Goal: Transaction & Acquisition: Obtain resource

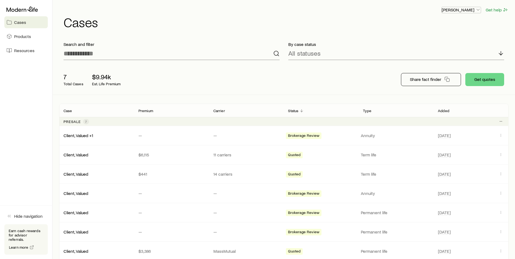
click at [471, 7] on p "[PERSON_NAME]" at bounding box center [461, 9] width 39 height 5
click at [492, 81] on button "Get quotes" at bounding box center [484, 79] width 39 height 13
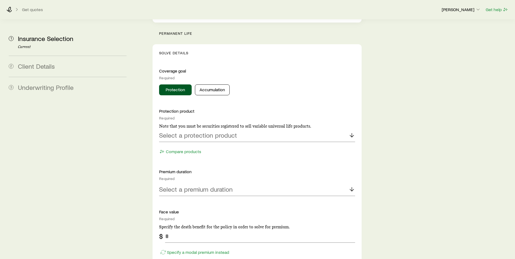
scroll to position [217, 0]
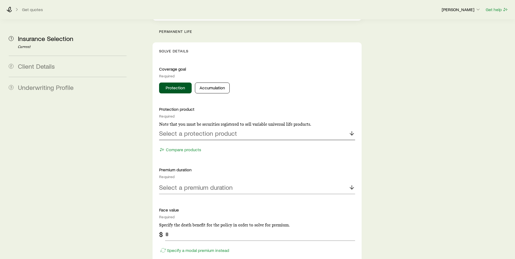
click at [241, 127] on div "Select a protection product" at bounding box center [257, 133] width 196 height 13
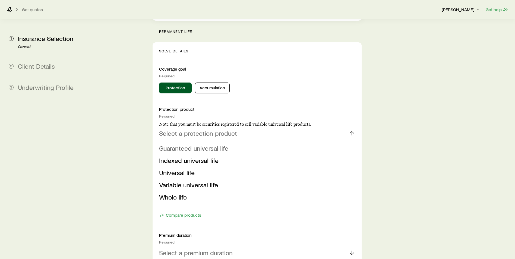
click at [207, 144] on span "Guaranteed universal life" at bounding box center [193, 148] width 69 height 8
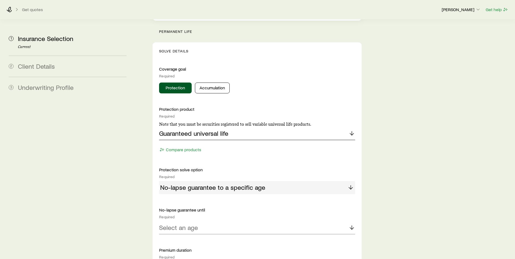
click at [346, 127] on div "Guaranteed universal life" at bounding box center [257, 133] width 196 height 13
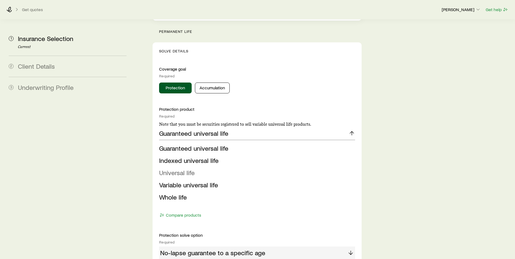
click at [208, 167] on li "Universal life" at bounding box center [255, 173] width 193 height 12
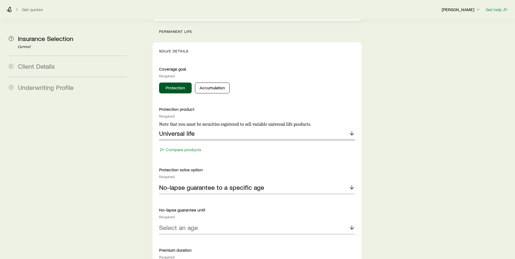
click at [264, 127] on div "Universal life" at bounding box center [257, 133] width 196 height 13
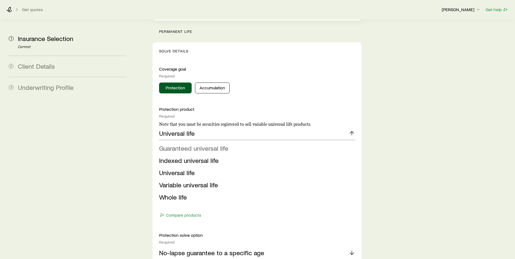
click at [201, 144] on span "Guaranteed universal life" at bounding box center [193, 148] width 69 height 8
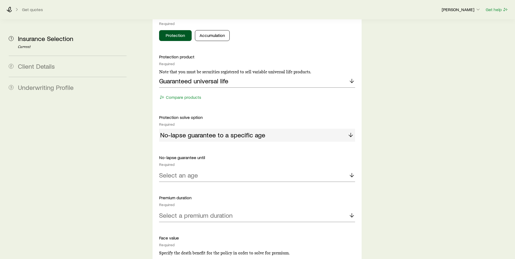
scroll to position [271, 0]
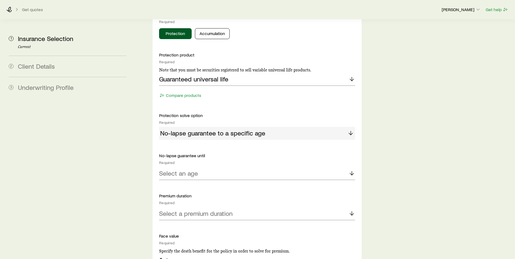
click at [277, 127] on div "No-lapse guarantee to a specific age" at bounding box center [257, 133] width 196 height 13
click at [265, 167] on div "Select an age" at bounding box center [257, 173] width 196 height 13
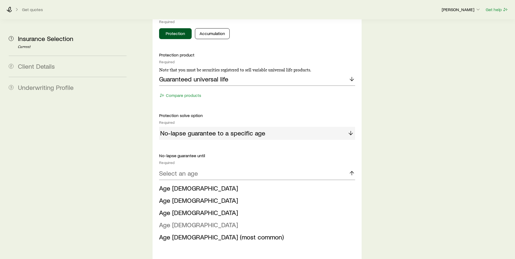
click at [204, 219] on li "Age [DEMOGRAPHIC_DATA]" at bounding box center [255, 225] width 193 height 12
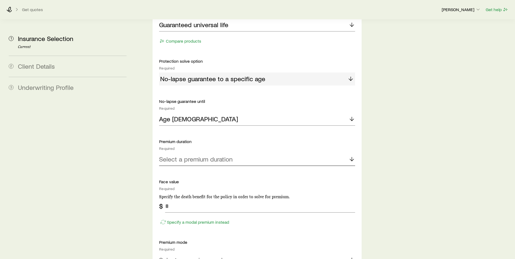
click at [221, 155] on p "Select a premium duration" at bounding box center [196, 159] width 74 height 8
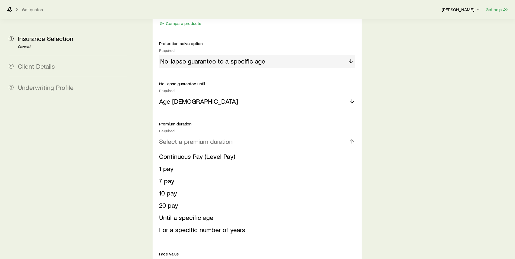
scroll to position [353, 0]
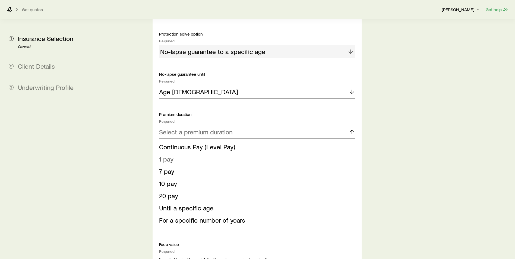
click at [181, 153] on li "1 pay" at bounding box center [255, 159] width 193 height 12
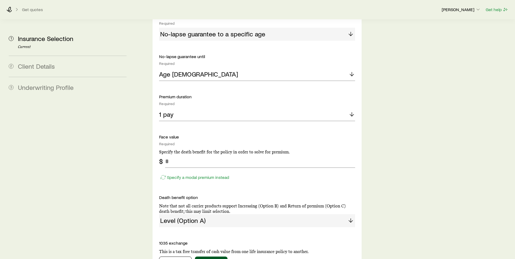
scroll to position [380, 0]
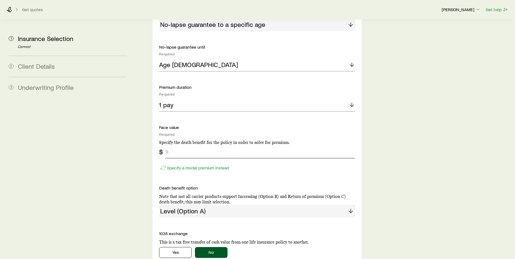
click at [217, 145] on input "tel" at bounding box center [260, 151] width 190 height 13
click at [213, 158] on div "Specify a modal premium instead" at bounding box center [257, 165] width 196 height 14
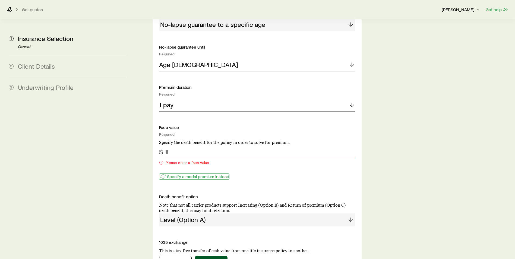
click at [201, 174] on p "Specify a modal premium instead" at bounding box center [198, 176] width 62 height 5
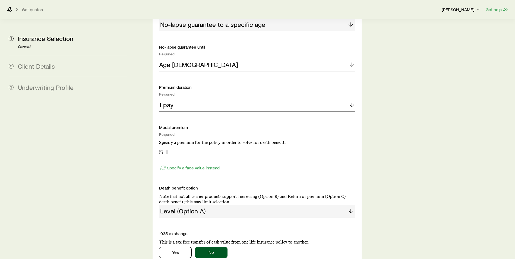
click at [187, 145] on input "tel" at bounding box center [260, 151] width 190 height 13
type input "*********"
click at [274, 163] on div "Protection product Required Note that you must be securities registered to sell…" at bounding box center [257, 81] width 196 height 274
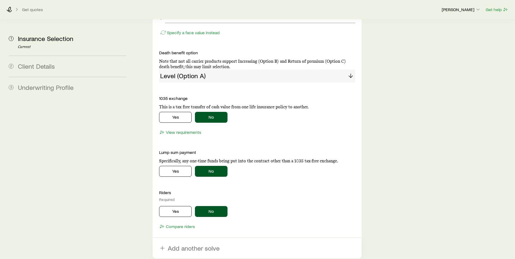
scroll to position [516, 0]
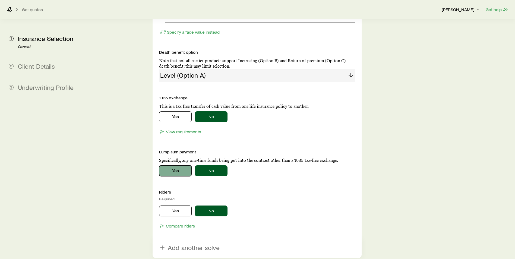
click at [180, 165] on button "Yes" at bounding box center [175, 170] width 33 height 11
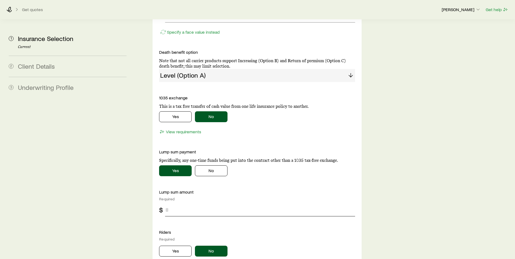
click at [194, 203] on input "tel" at bounding box center [260, 209] width 190 height 13
type input "*********"
click at [261, 210] on div "Coverage goal Required Protection Accumulation Protection product Required Note…" at bounding box center [257, 19] width 196 height 503
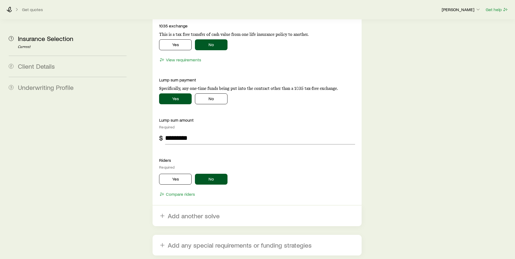
scroll to position [597, 0]
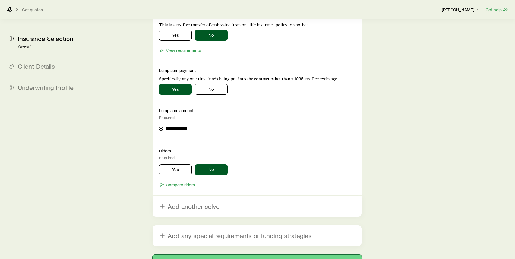
click at [260, 255] on button "Next: Client Details" at bounding box center [257, 261] width 209 height 13
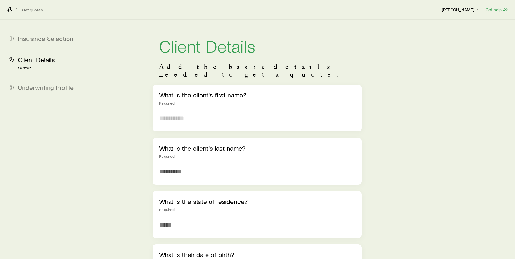
click at [215, 112] on input "text" at bounding box center [257, 118] width 196 height 13
type input "****"
type input "*******"
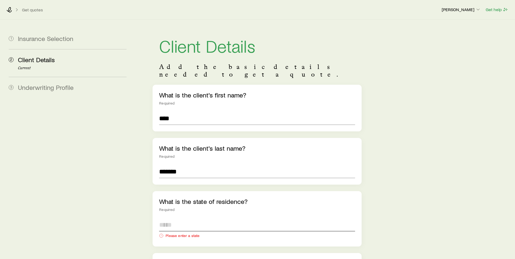
click at [226, 218] on input at bounding box center [257, 224] width 196 height 13
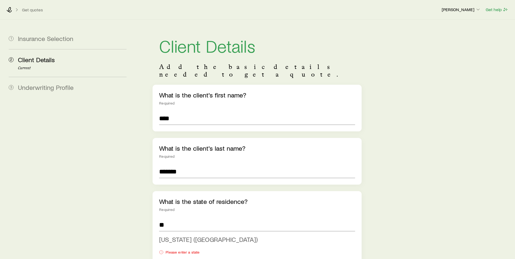
click at [220, 233] on li "[US_STATE] ([GEOGRAPHIC_DATA])" at bounding box center [255, 239] width 193 height 12
type input "**********"
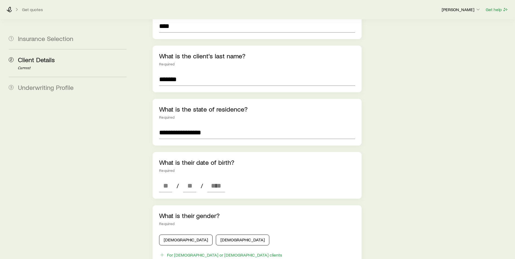
scroll to position [109, 0]
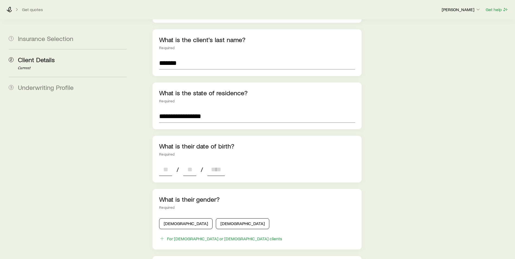
click at [167, 163] on input at bounding box center [165, 169] width 13 height 13
type input "**"
type input "****"
type input "*"
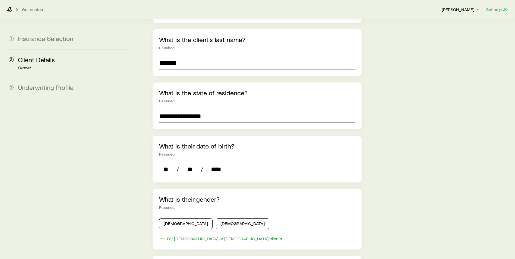
type input "*"
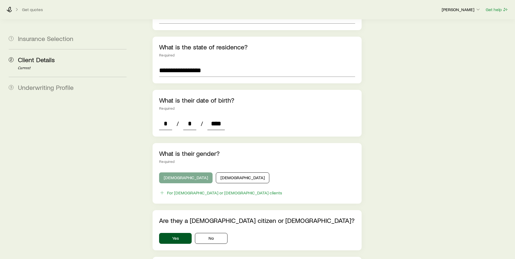
scroll to position [190, 0]
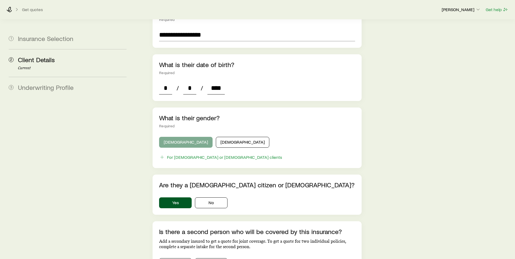
type input "****"
click at [187, 137] on button "[DEMOGRAPHIC_DATA]" at bounding box center [185, 142] width 53 height 11
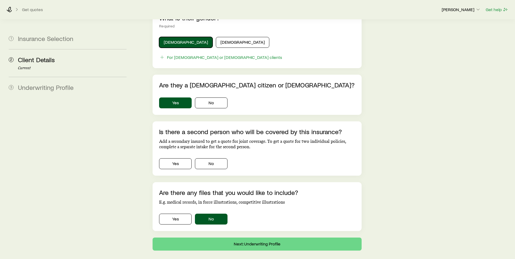
scroll to position [299, 0]
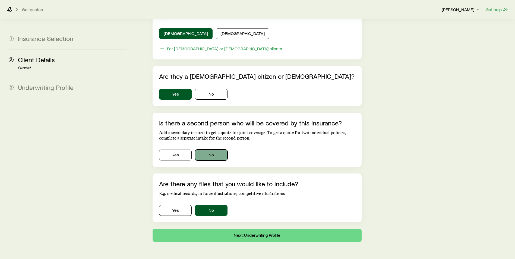
click at [217, 150] on button "No" at bounding box center [211, 155] width 33 height 11
click at [264, 229] on button "Next: Underwriting Profile" at bounding box center [257, 235] width 209 height 13
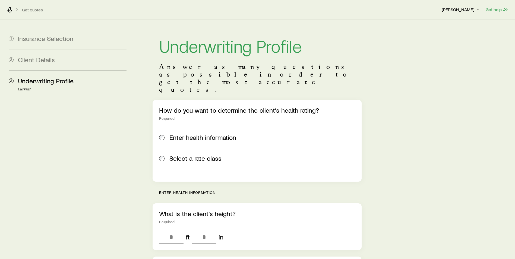
click at [165, 154] on span at bounding box center [162, 158] width 6 height 8
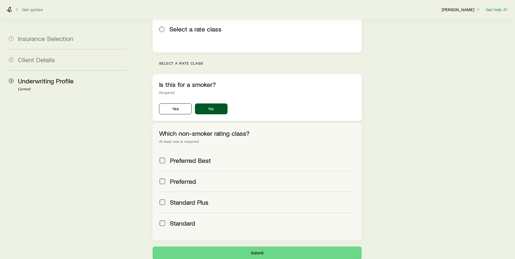
scroll to position [160, 0]
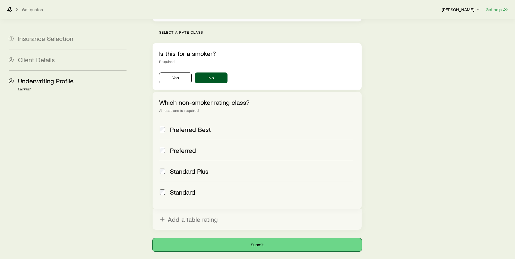
click at [263, 238] on button "Submit" at bounding box center [257, 244] width 209 height 13
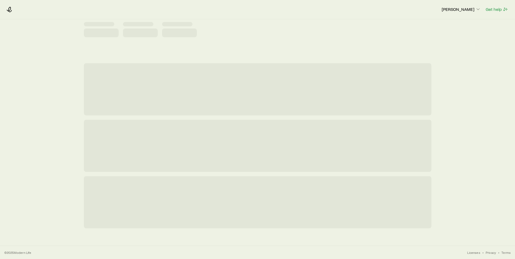
scroll to position [0, 0]
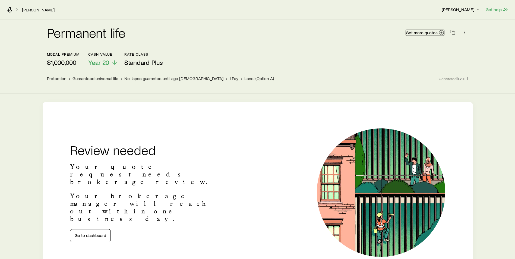
click at [426, 33] on span "Get more quotes" at bounding box center [422, 32] width 32 height 4
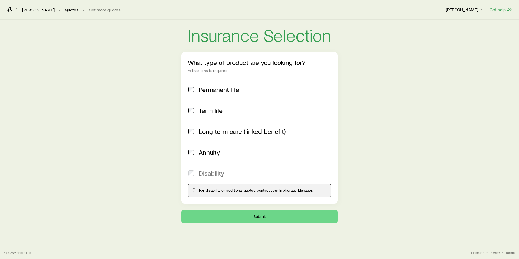
click at [209, 87] on span "Permanent life" at bounding box center [219, 90] width 40 height 8
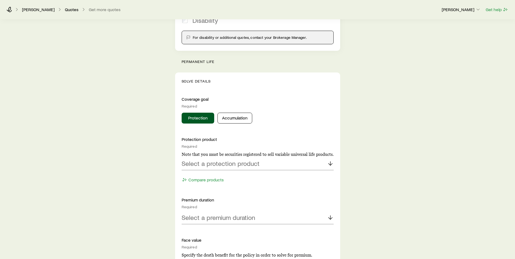
scroll to position [163, 0]
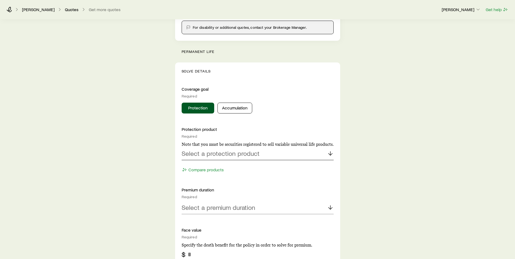
click at [248, 159] on div "Select a protection product" at bounding box center [258, 153] width 152 height 13
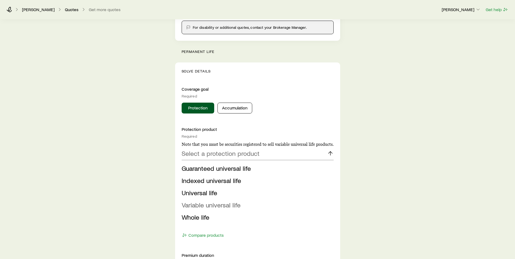
click at [227, 205] on span "Variable universal life" at bounding box center [211, 205] width 59 height 8
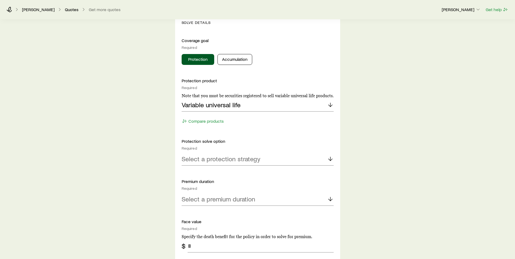
scroll to position [217, 0]
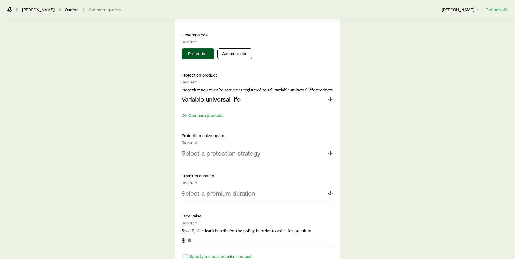
click at [243, 153] on p "Select a protection strategy" at bounding box center [221, 153] width 79 height 8
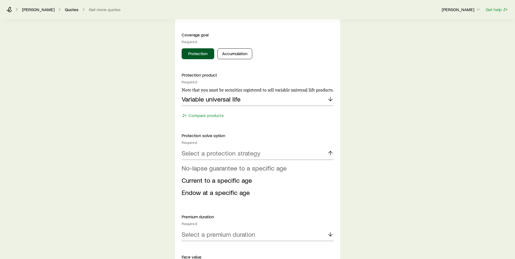
click at [233, 168] on span "No-lapse guarantee to a specific age" at bounding box center [234, 168] width 105 height 8
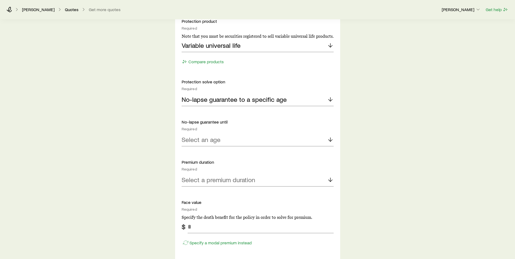
scroll to position [271, 0]
click at [230, 143] on div "Select an age" at bounding box center [258, 139] width 152 height 13
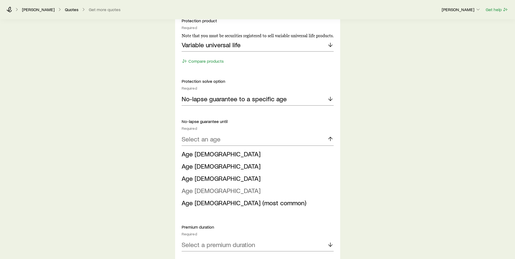
click at [222, 191] on li "Age [DEMOGRAPHIC_DATA]" at bounding box center [256, 191] width 149 height 12
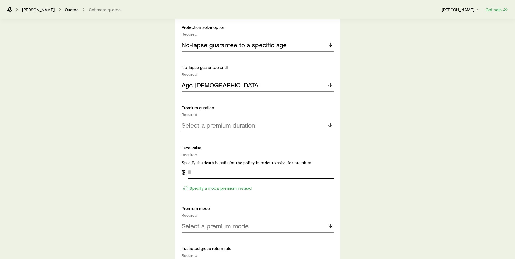
scroll to position [326, 0]
click at [231, 129] on div "Select a premium duration" at bounding box center [258, 125] width 152 height 13
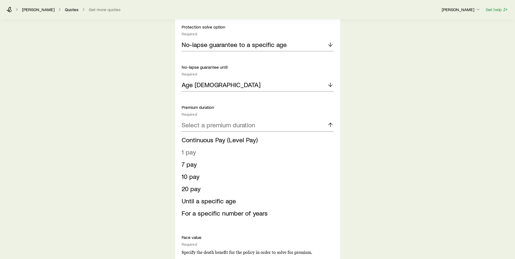
click at [207, 153] on li "1 pay" at bounding box center [256, 152] width 149 height 12
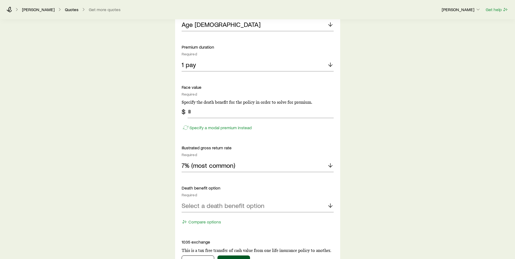
scroll to position [407, 0]
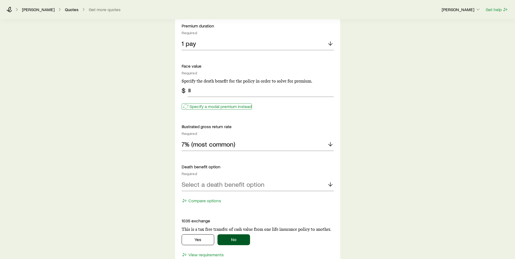
click at [214, 108] on p "Specify a modal premium instead" at bounding box center [220, 106] width 62 height 5
click at [215, 93] on input "tel" at bounding box center [261, 90] width 146 height 13
type input "*********"
click at [256, 146] on div "7% (most common)" at bounding box center [258, 144] width 152 height 13
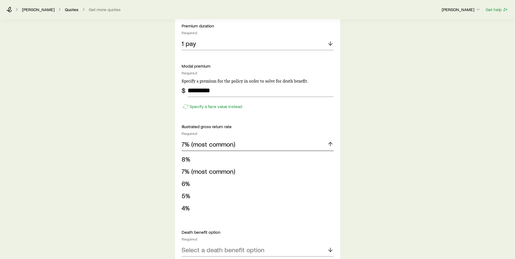
click at [256, 146] on div "7% (most common)" at bounding box center [258, 144] width 152 height 13
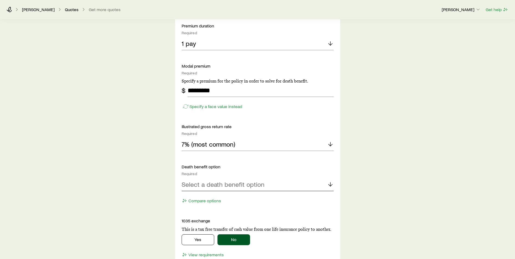
click at [246, 182] on p "Select a death benefit option" at bounding box center [223, 185] width 83 height 8
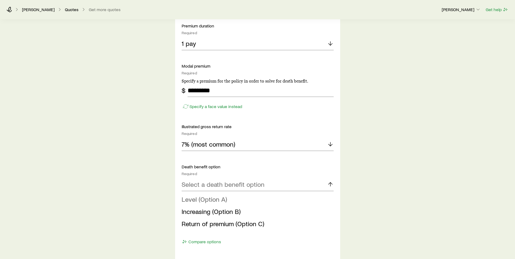
click at [206, 200] on span "Level (Option A)" at bounding box center [204, 199] width 45 height 8
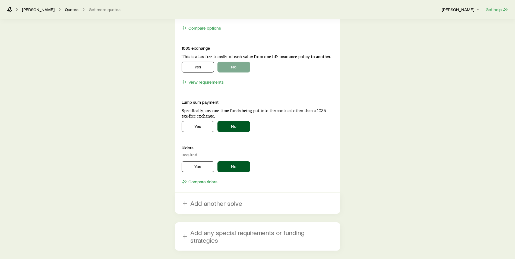
scroll to position [597, 0]
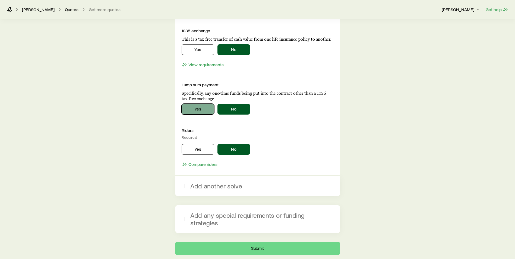
click at [210, 112] on button "Yes" at bounding box center [198, 109] width 33 height 11
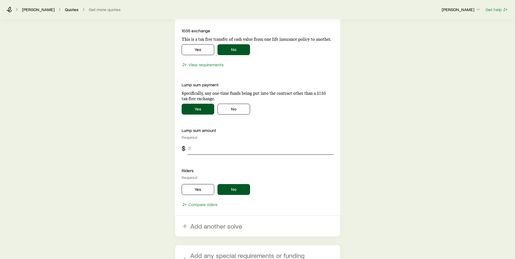
click at [220, 151] on input "tel" at bounding box center [261, 148] width 146 height 13
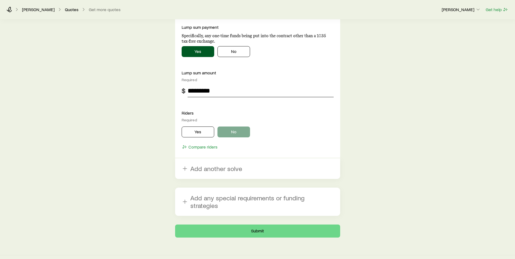
scroll to position [656, 0]
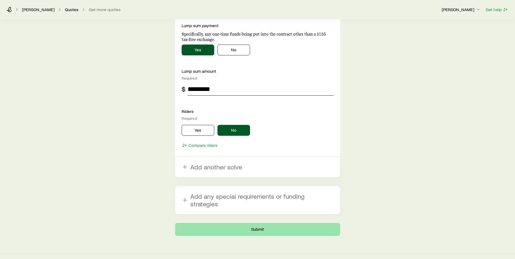
type input "*********"
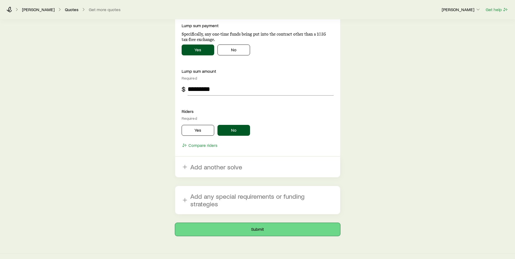
click at [262, 223] on button "Submit" at bounding box center [257, 229] width 165 height 13
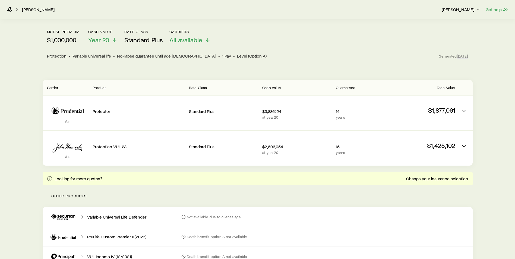
scroll to position [54, 0]
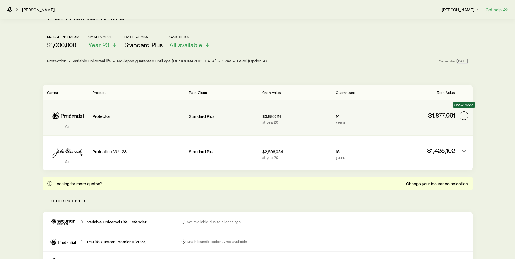
click at [465, 112] on icon "Permanent quotes" at bounding box center [464, 115] width 7 height 7
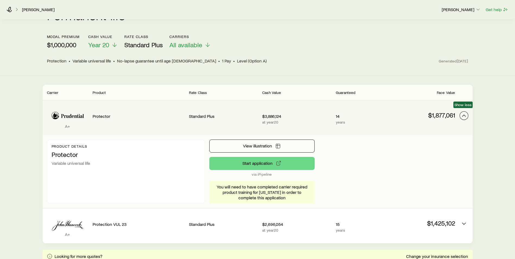
click at [465, 115] on polyline "Permanent quotes" at bounding box center [463, 116] width 3 height 2
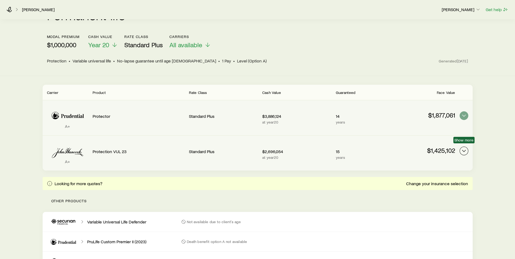
click at [465, 148] on icon "Permanent quotes" at bounding box center [464, 151] width 7 height 7
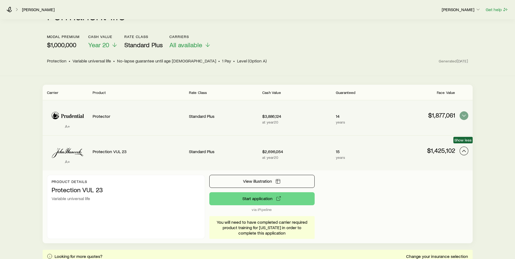
click at [465, 148] on icon "Permanent quotes" at bounding box center [464, 151] width 7 height 7
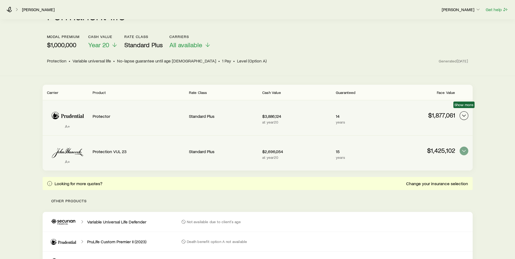
click at [464, 112] on icon "Permanent quotes" at bounding box center [464, 115] width 7 height 7
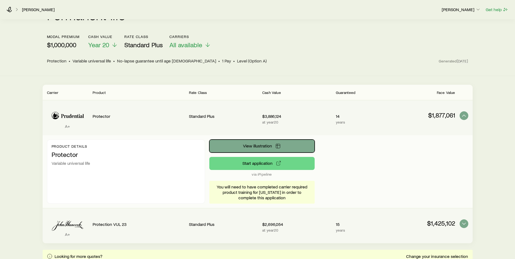
click at [269, 144] on span "View illustration" at bounding box center [257, 146] width 29 height 4
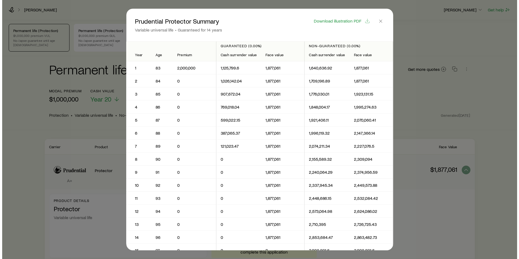
scroll to position [0, 0]
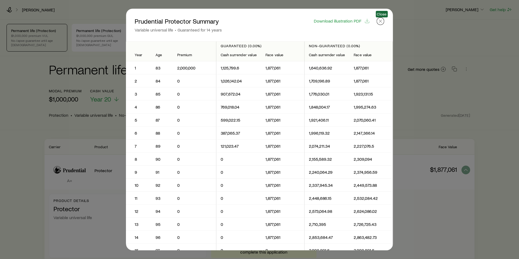
click at [380, 20] on icon "button" at bounding box center [380, 20] width 5 height 5
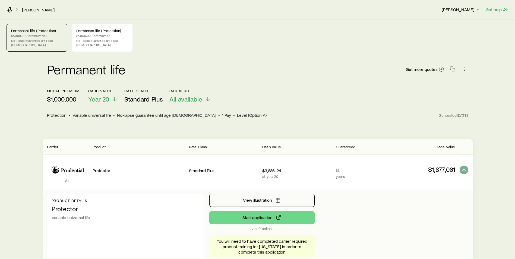
click at [59, 95] on p "$1,000,000" at bounding box center [63, 99] width 33 height 8
click at [467, 67] on button "button" at bounding box center [465, 69] width 8 height 8
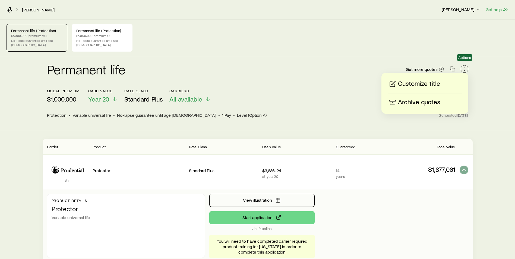
click at [467, 67] on button "button" at bounding box center [465, 69] width 8 height 8
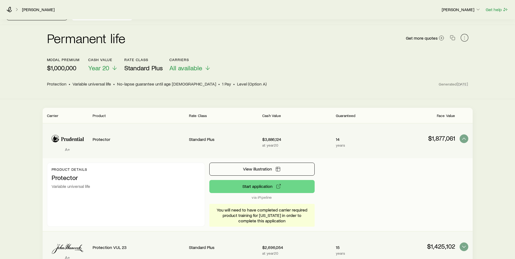
scroll to position [27, 0]
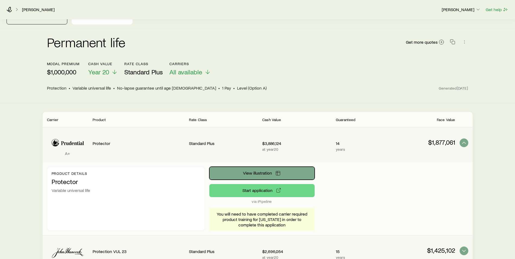
click at [305, 167] on button "View illustration" at bounding box center [261, 173] width 105 height 13
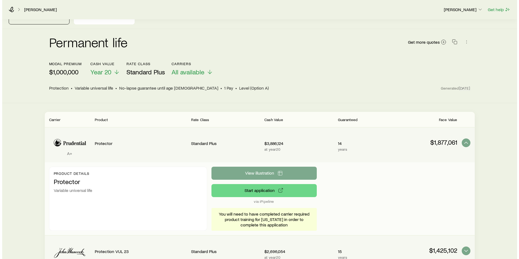
scroll to position [0, 0]
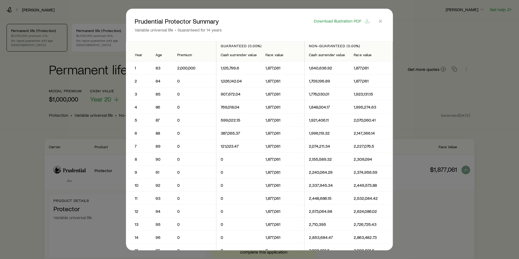
click at [173, 68] on td "2,000,000" at bounding box center [194, 67] width 43 height 13
click at [382, 20] on icon "button" at bounding box center [380, 20] width 5 height 5
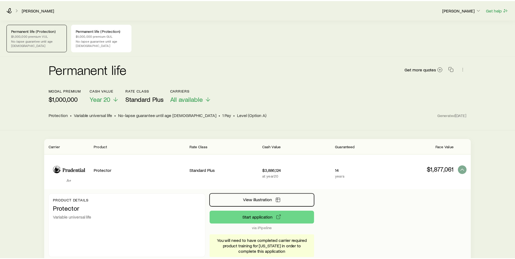
scroll to position [27, 0]
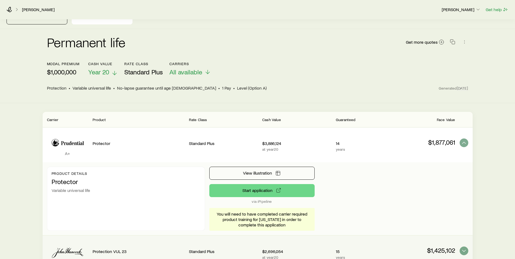
click at [105, 69] on span "Year 20" at bounding box center [98, 72] width 21 height 8
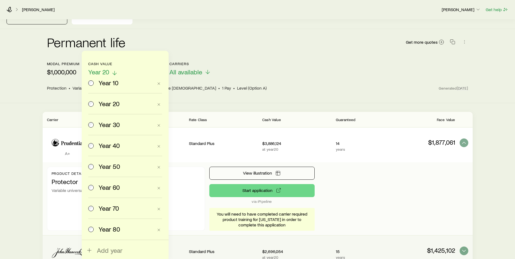
click at [105, 69] on span "Year 20" at bounding box center [98, 72] width 21 height 8
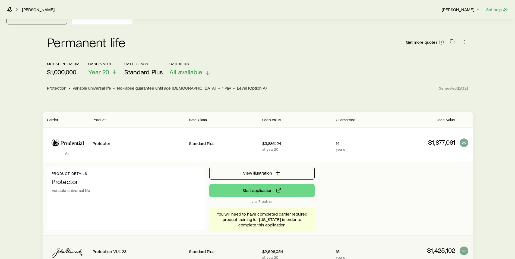
click at [188, 68] on span "All available" at bounding box center [185, 72] width 33 height 8
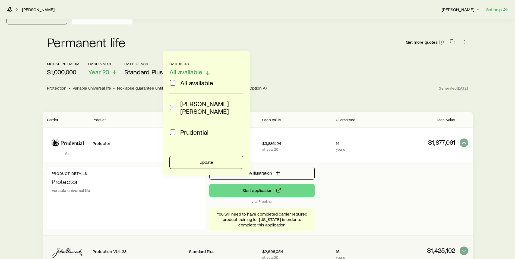
click at [188, 68] on span "All available" at bounding box center [185, 72] width 33 height 8
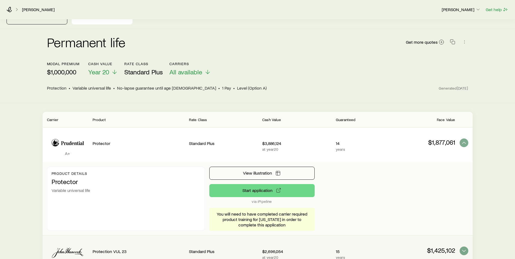
click at [64, 69] on p "$1,000,000" at bounding box center [63, 72] width 33 height 8
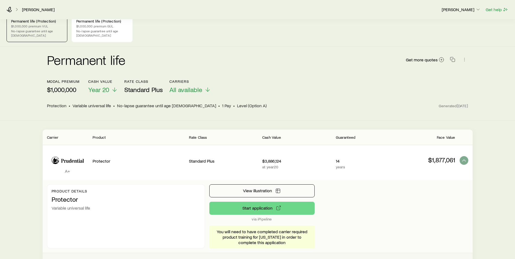
scroll to position [0, 0]
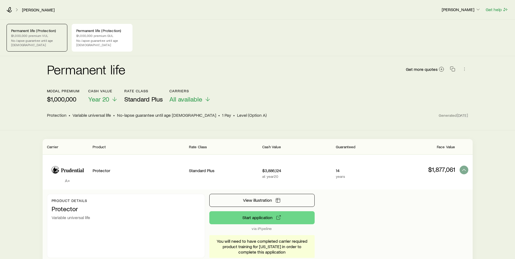
click at [138, 112] on span "No-lapse guarantee until age [DEMOGRAPHIC_DATA]" at bounding box center [166, 114] width 99 height 5
click at [460, 113] on span "[DATE]" at bounding box center [462, 115] width 11 height 5
click at [462, 66] on icon "button" at bounding box center [464, 68] width 5 height 5
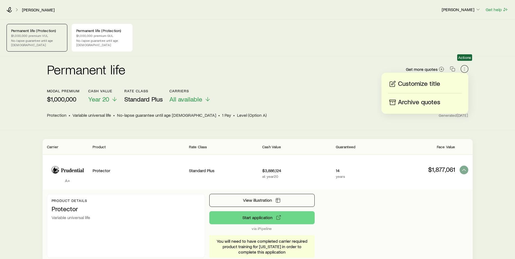
click at [462, 66] on icon "button" at bounding box center [464, 68] width 5 height 5
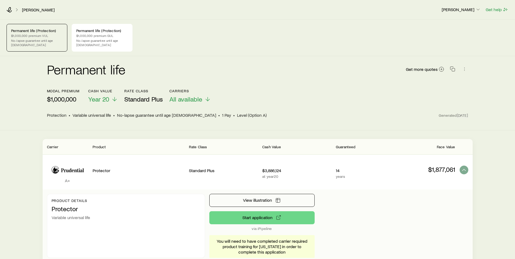
click at [38, 36] on p "$1,000,000 premium VUL" at bounding box center [37, 35] width 52 height 4
click at [120, 37] on p "$1,000,000 premium GUL" at bounding box center [102, 35] width 52 height 4
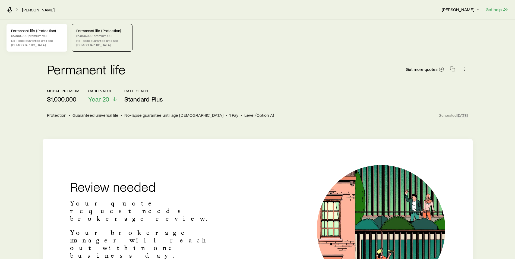
click at [56, 29] on p "Permanent life (Protection)" at bounding box center [37, 31] width 52 height 4
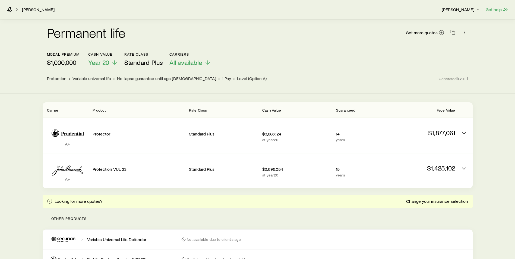
scroll to position [27, 0]
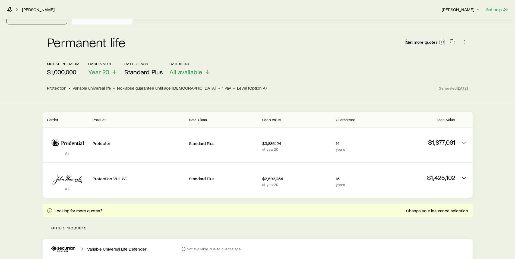
click at [436, 40] on span "Get more quotes" at bounding box center [422, 42] width 32 height 4
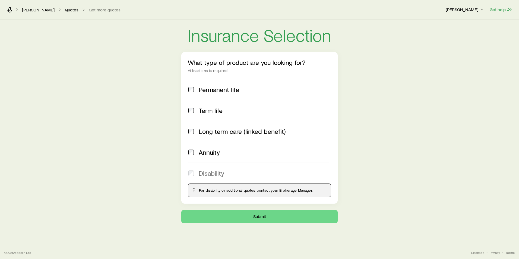
click at [202, 87] on span "Permanent life" at bounding box center [219, 90] width 40 height 8
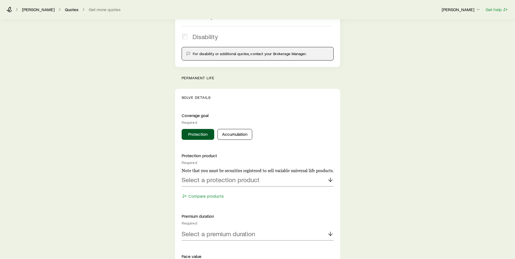
scroll to position [136, 0]
click at [248, 184] on p "Select a protection product" at bounding box center [221, 181] width 78 height 8
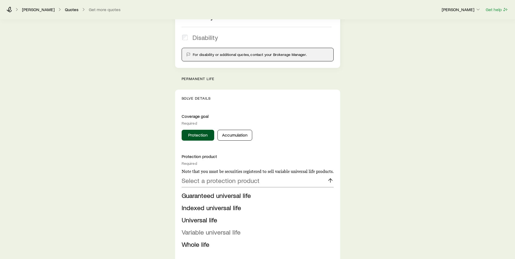
click at [205, 232] on span "Variable universal life" at bounding box center [211, 232] width 59 height 8
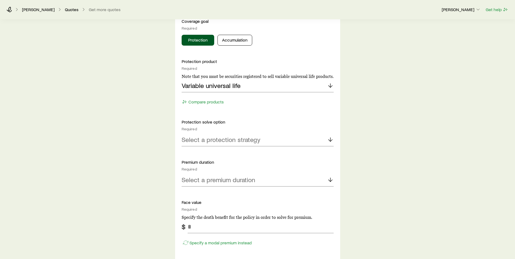
scroll to position [244, 0]
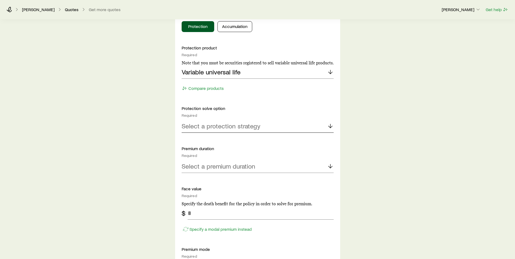
click at [227, 123] on p "Select a protection strategy" at bounding box center [221, 126] width 79 height 8
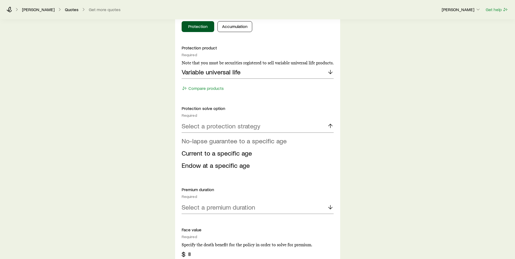
click at [225, 138] on span "No-lapse guarantee to a specific age" at bounding box center [234, 141] width 105 height 8
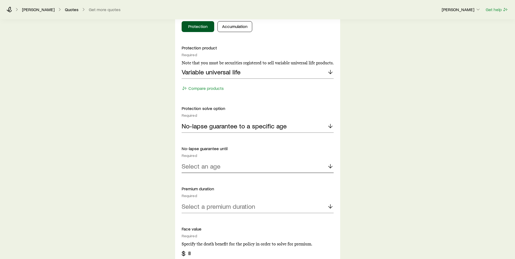
click at [233, 168] on div "Select an age" at bounding box center [258, 166] width 152 height 13
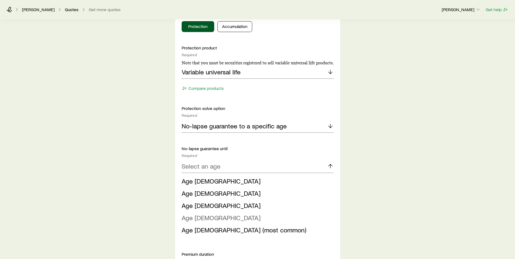
click at [211, 219] on li "Age [DEMOGRAPHIC_DATA]" at bounding box center [256, 218] width 149 height 12
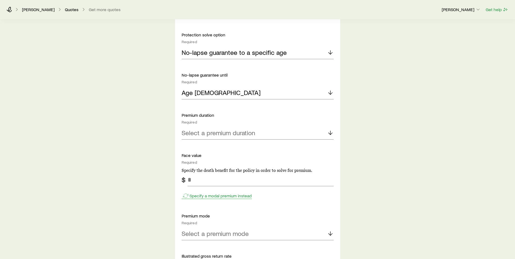
scroll to position [326, 0]
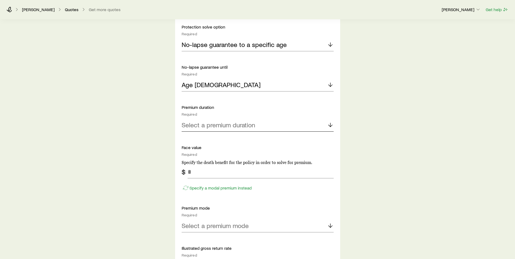
click at [223, 128] on p "Select a premium duration" at bounding box center [219, 125] width 74 height 8
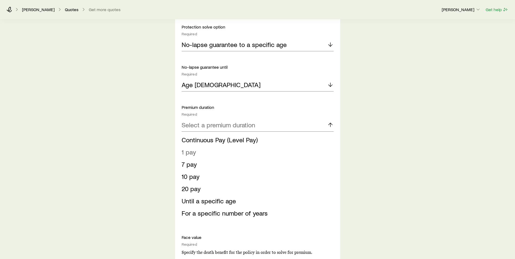
click at [195, 154] on span "1 pay" at bounding box center [189, 152] width 14 height 8
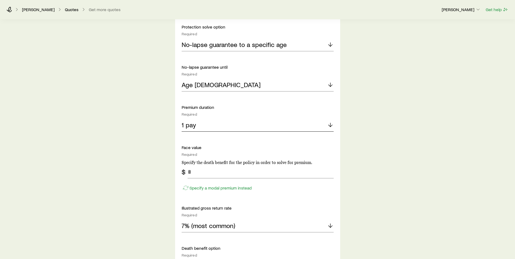
click at [213, 128] on div "1 pay" at bounding box center [258, 125] width 152 height 13
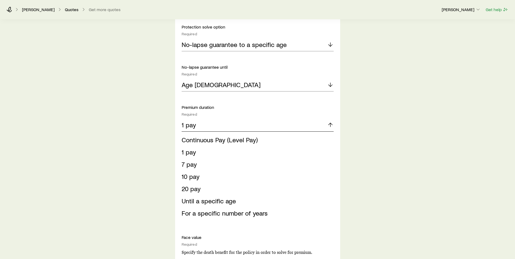
click at [213, 128] on div "1 pay" at bounding box center [258, 125] width 152 height 13
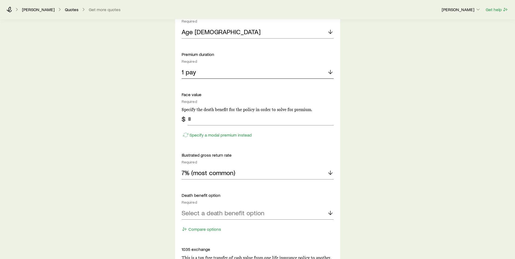
scroll to position [380, 0]
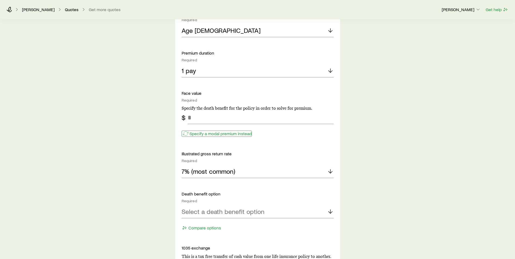
click at [217, 134] on p "Specify a modal premium instead" at bounding box center [220, 133] width 62 height 5
click at [212, 119] on input "tel" at bounding box center [261, 117] width 146 height 13
type input "*********"
click at [291, 157] on div "Illustrated gross return rate Required" at bounding box center [258, 157] width 152 height 12
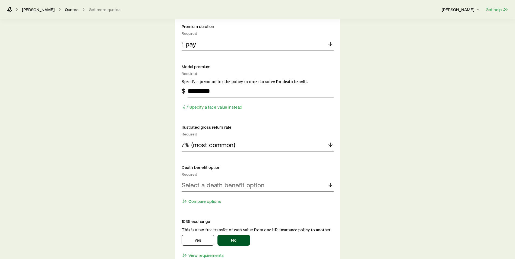
scroll to position [461, 0]
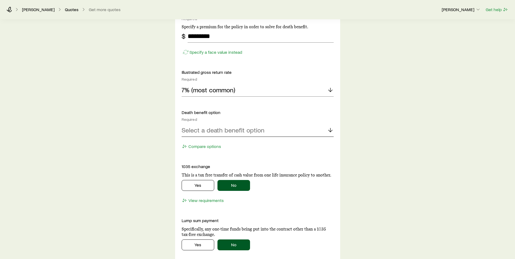
click at [249, 133] on p "Select a death benefit option" at bounding box center [223, 130] width 83 height 8
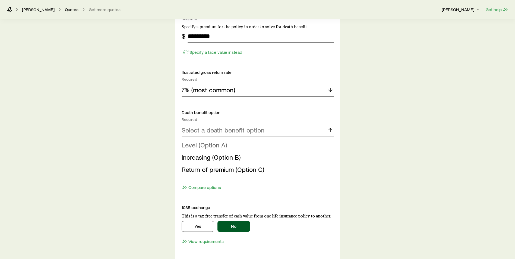
click at [221, 145] on span "Level (Option A)" at bounding box center [204, 145] width 45 height 8
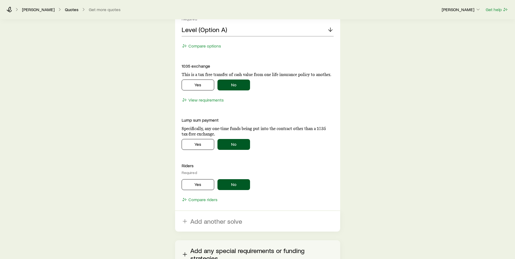
scroll to position [616, 0]
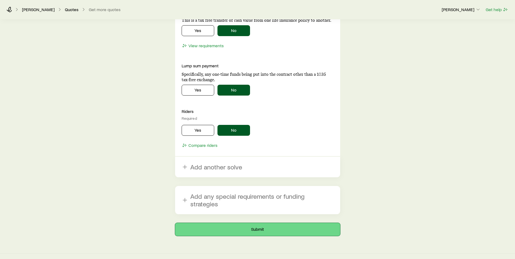
click at [265, 223] on button "Submit" at bounding box center [257, 229] width 165 height 13
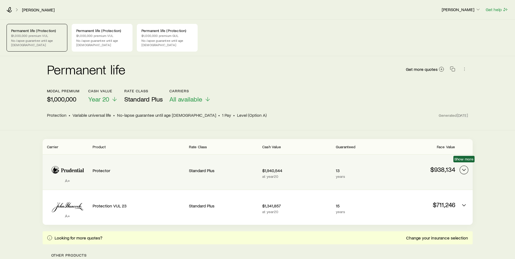
click at [466, 167] on icon "Permanent quotes" at bounding box center [464, 170] width 7 height 7
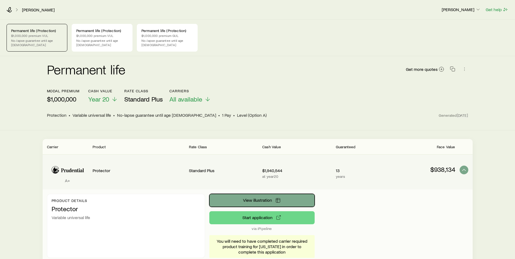
click at [298, 194] on button "View illustration" at bounding box center [261, 200] width 105 height 13
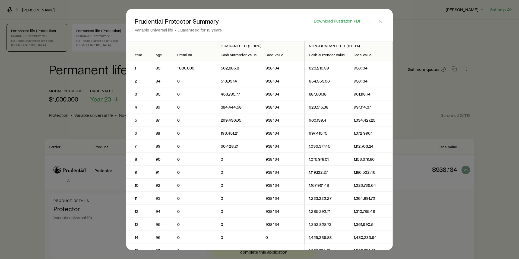
click at [348, 19] on span "Download illustration PDF" at bounding box center [338, 21] width 48 height 4
click at [380, 21] on icon "button" at bounding box center [380, 20] width 5 height 5
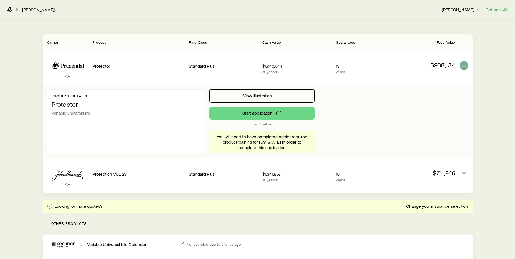
scroll to position [109, 0]
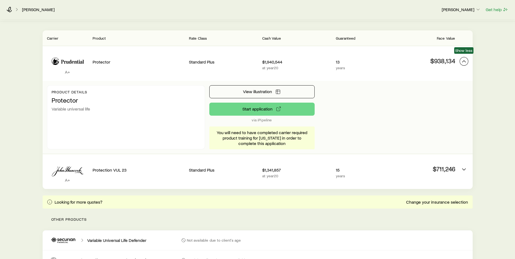
click at [461, 59] on icon "Permanent quotes" at bounding box center [464, 61] width 7 height 7
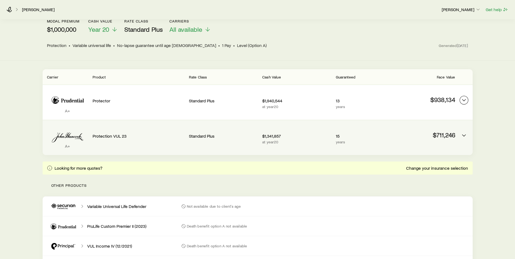
scroll to position [0, 0]
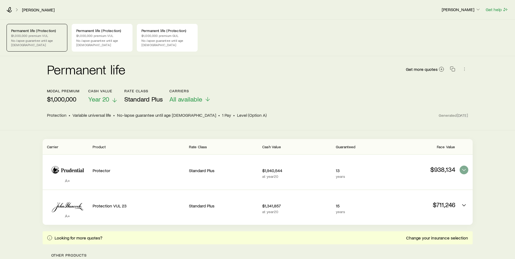
click at [103, 95] on span "Year 20" at bounding box center [98, 99] width 21 height 8
click at [439, 67] on circle at bounding box center [441, 69] width 5 height 5
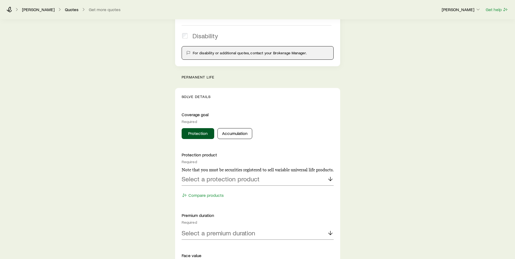
scroll to position [136, 0]
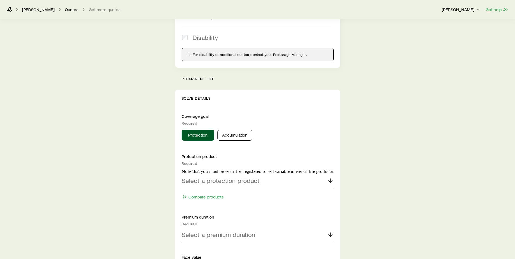
click at [238, 183] on p "Select a protection product" at bounding box center [221, 181] width 78 height 8
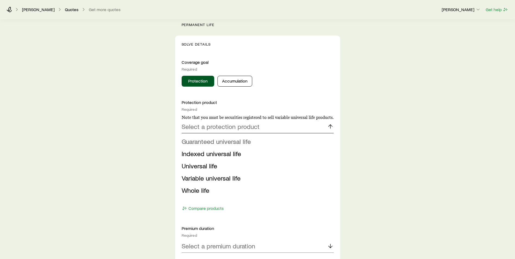
scroll to position [190, 0]
click at [231, 141] on span "Guaranteed universal life" at bounding box center [216, 141] width 69 height 8
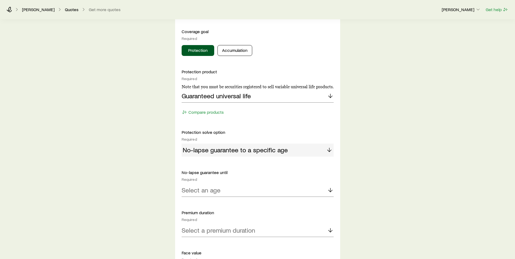
scroll to position [271, 0]
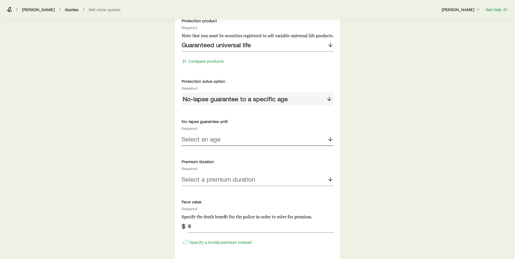
click at [236, 138] on div "Select an age" at bounding box center [258, 139] width 152 height 13
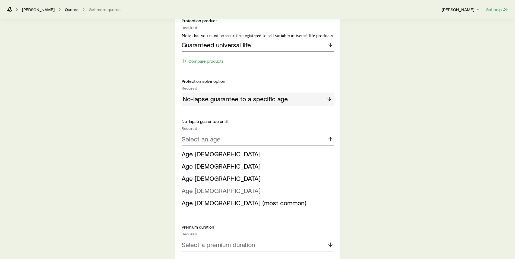
click at [209, 190] on li "Age [DEMOGRAPHIC_DATA]" at bounding box center [256, 191] width 149 height 12
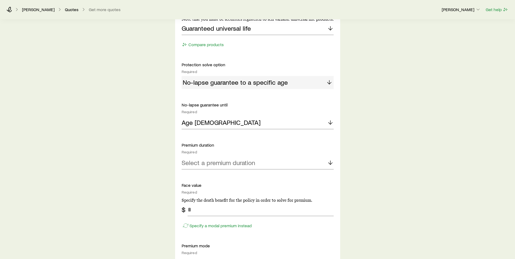
scroll to position [353, 0]
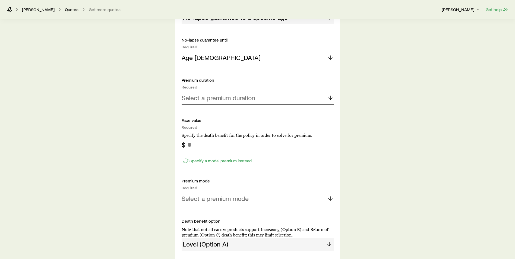
click at [245, 93] on div "Select a premium duration" at bounding box center [258, 97] width 152 height 13
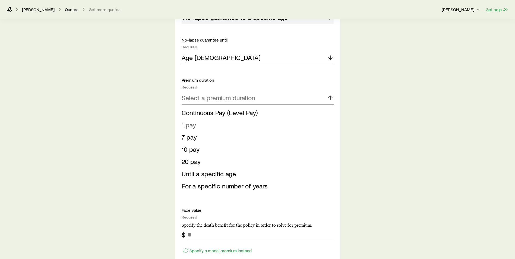
click at [211, 126] on li "1 pay" at bounding box center [256, 125] width 149 height 12
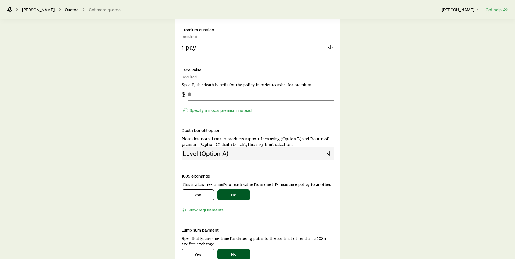
scroll to position [407, 0]
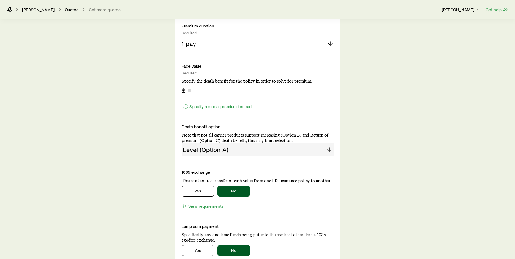
click at [225, 93] on input "tel" at bounding box center [261, 90] width 146 height 13
click at [226, 106] on div "Specify a modal premium instead" at bounding box center [258, 104] width 152 height 14
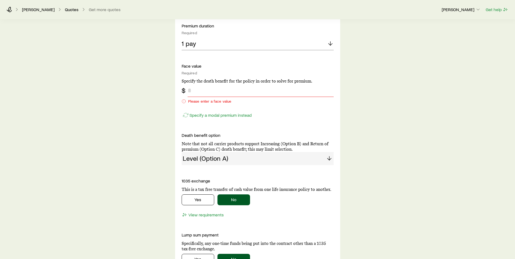
click at [228, 93] on input "tel" at bounding box center [261, 90] width 146 height 13
click at [224, 116] on p "Specify a modal premium instead" at bounding box center [220, 114] width 62 height 5
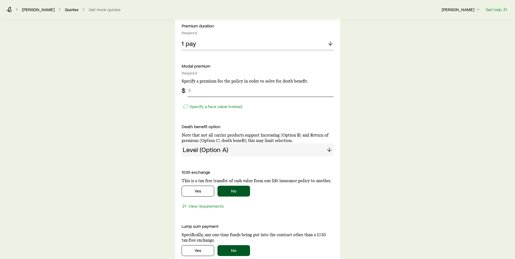
click at [218, 91] on input "tel" at bounding box center [261, 90] width 146 height 13
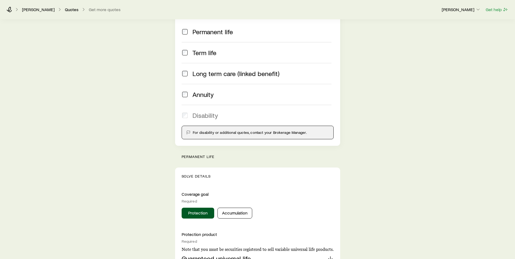
scroll to position [0, 0]
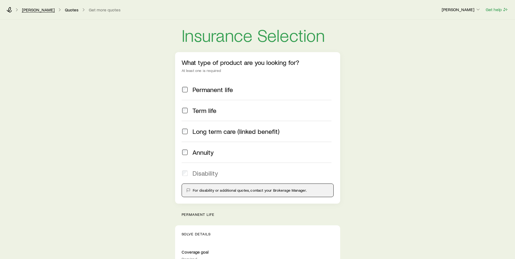
type input "*********"
click at [29, 8] on link "[PERSON_NAME]" at bounding box center [38, 9] width 33 height 5
